Goal: Navigation & Orientation: Understand site structure

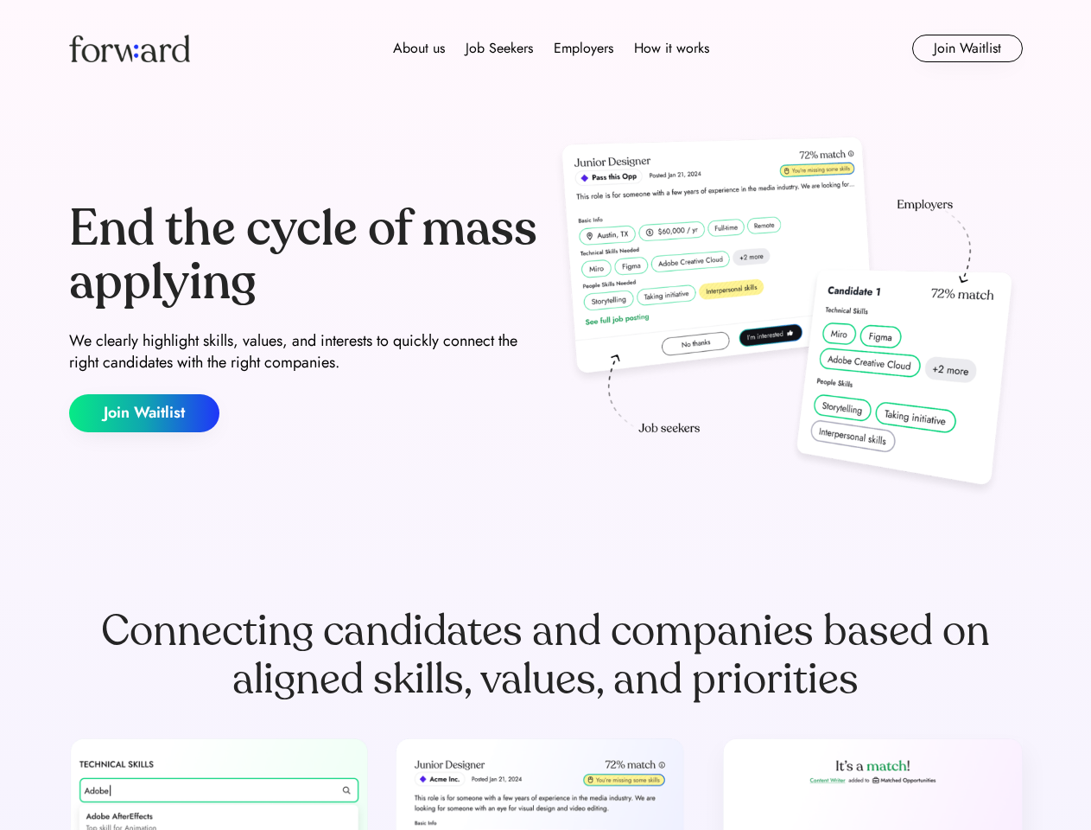
click at [545, 415] on div "End the cycle of mass applying We clearly highlight skills, values, and interes…" at bounding box center [546, 317] width 954 height 372
click at [546, 48] on div "About us Job Seekers Employers How it works" at bounding box center [551, 48] width 681 height 21
click at [130, 48] on img at bounding box center [129, 49] width 121 height 28
click at [551, 48] on div "About us Job Seekers Employers How it works" at bounding box center [551, 48] width 681 height 21
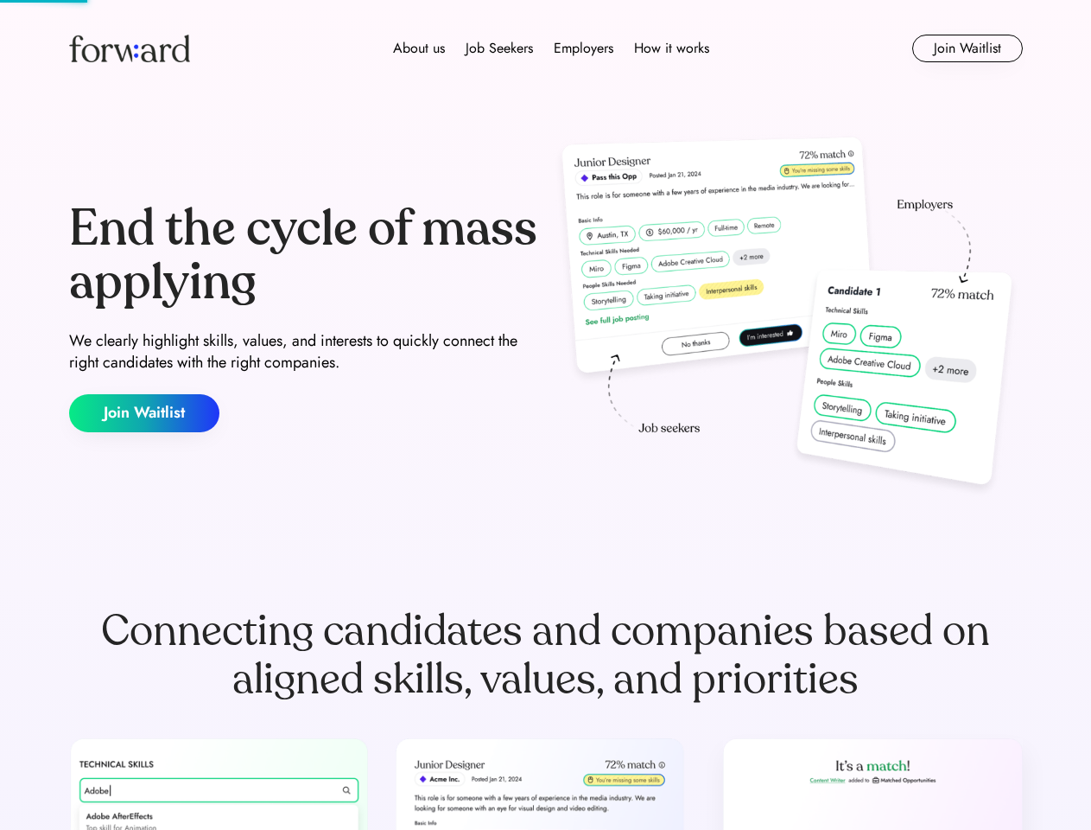
click at [419, 48] on div "About us" at bounding box center [419, 48] width 52 height 21
click at [500, 48] on div "Job Seekers" at bounding box center [499, 48] width 67 height 21
click at [583, 48] on div "Employers" at bounding box center [584, 48] width 60 height 21
click at [671, 48] on div "How it works" at bounding box center [671, 48] width 75 height 21
click at [967, 48] on button "Join Waitlist" at bounding box center [968, 49] width 111 height 28
